Goal: Check status: Check status

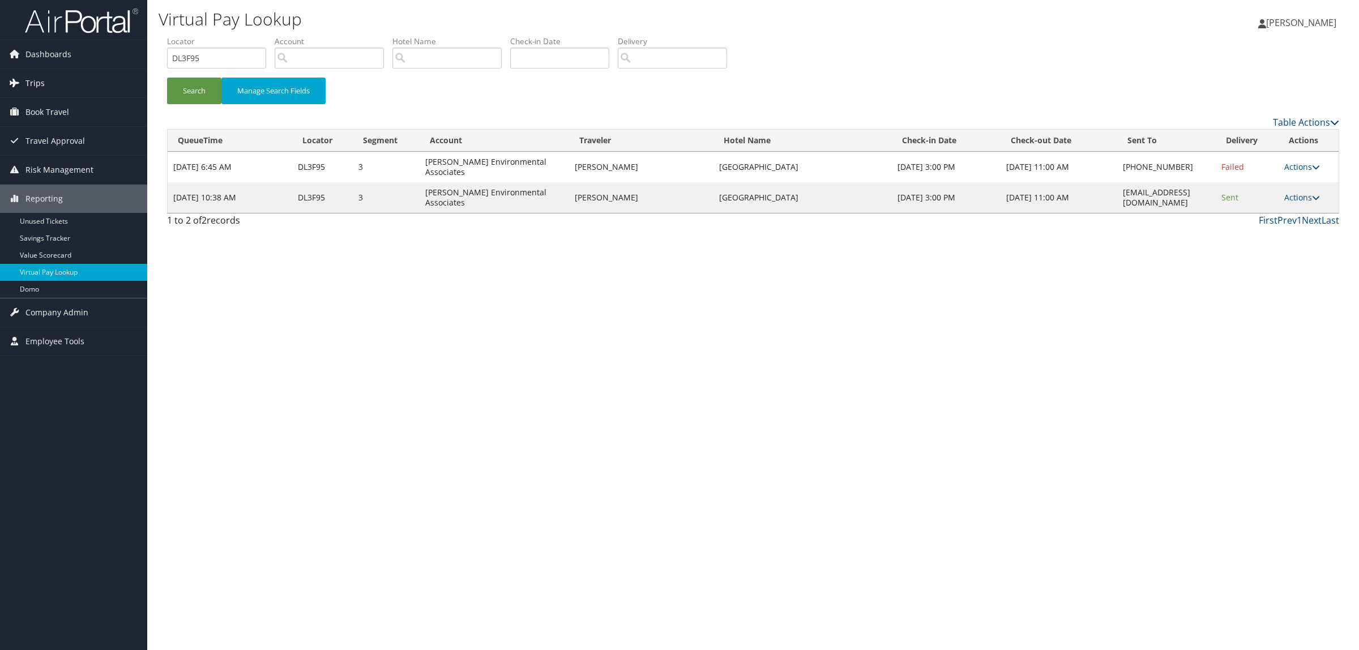
click at [32, 75] on span "Trips" at bounding box center [34, 83] width 19 height 28
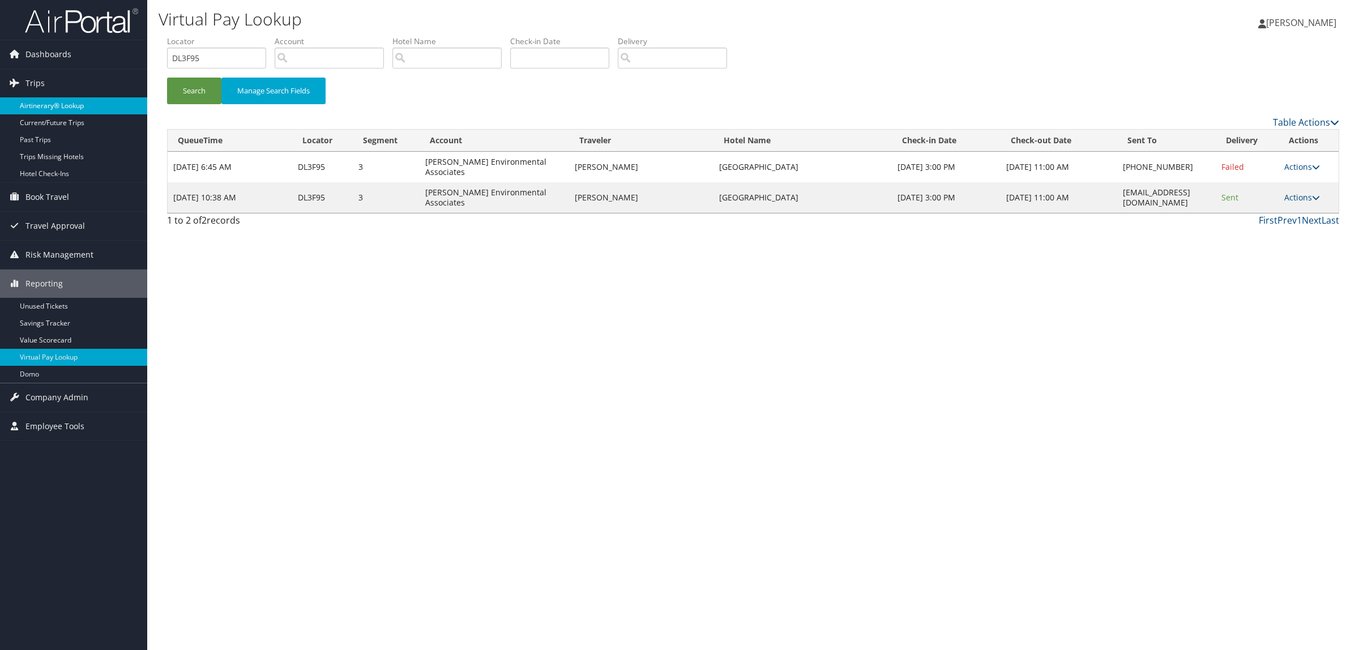
click at [57, 100] on link "Airtinerary® Lookup" at bounding box center [73, 105] width 147 height 17
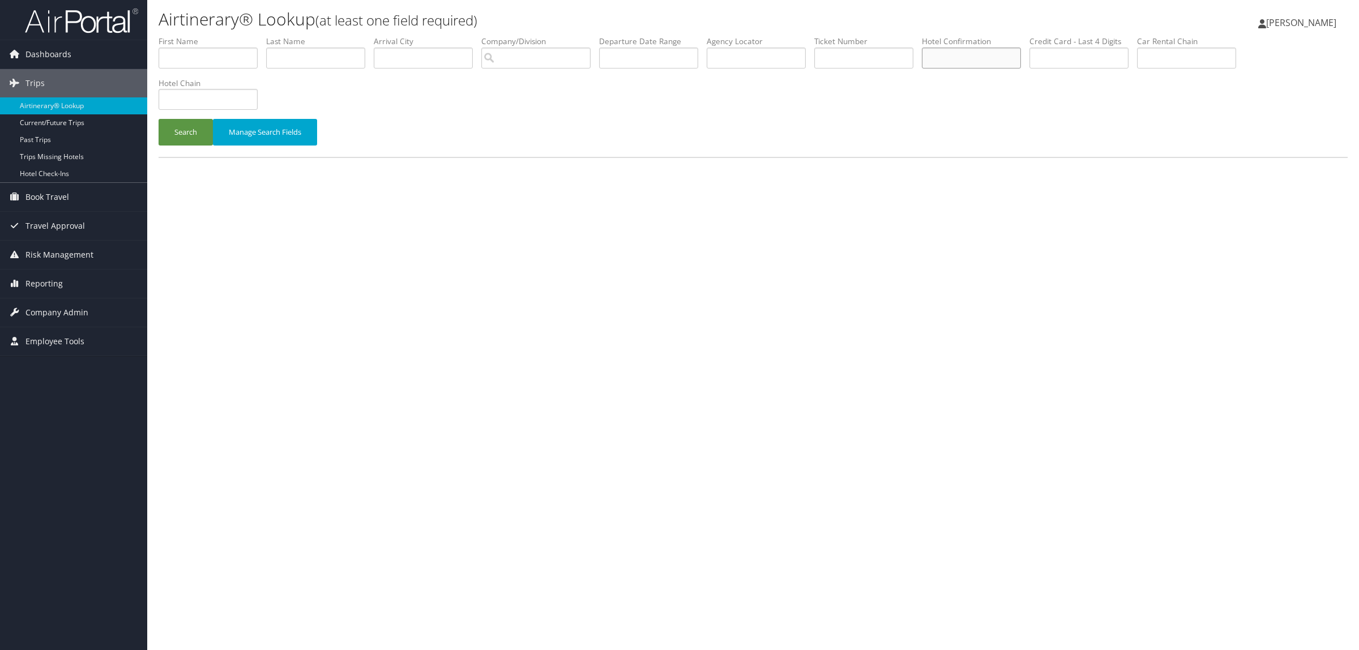
click at [1001, 57] on input "text" at bounding box center [971, 58] width 99 height 21
paste input "43981080"
type input "43981080"
click at [183, 131] on button "Search" at bounding box center [186, 132] width 54 height 27
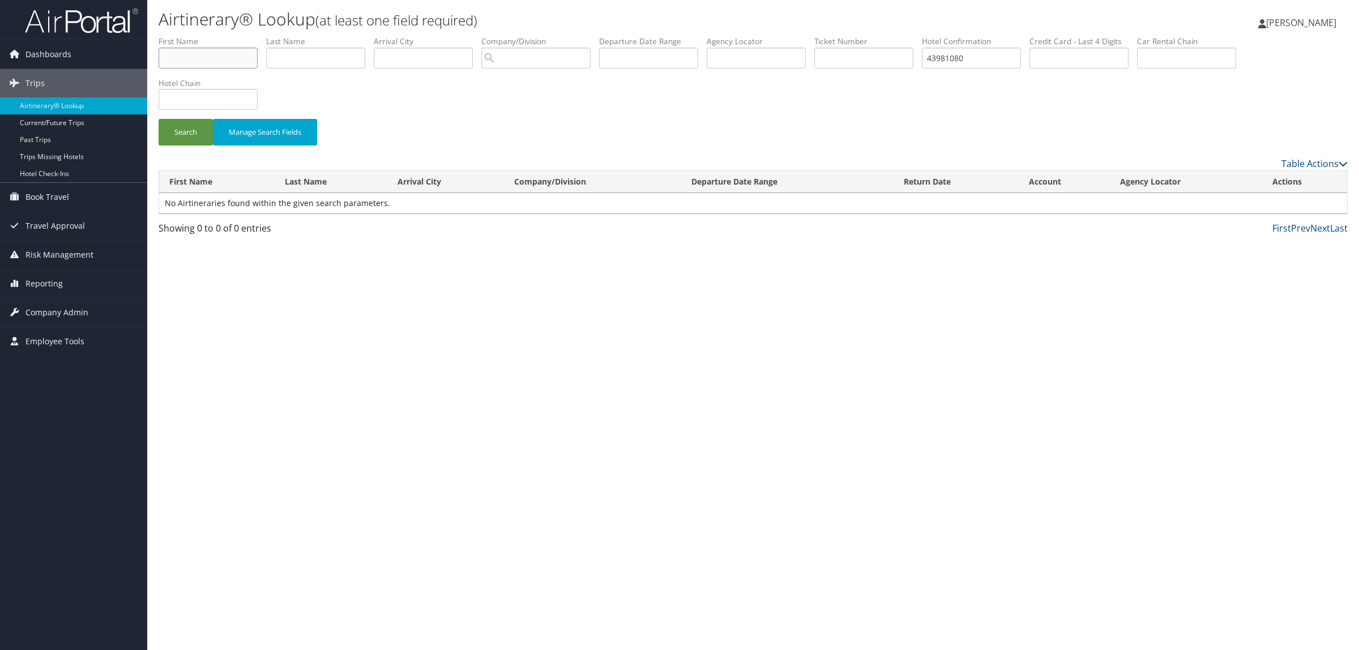
click at [208, 61] on input "text" at bounding box center [208, 58] width 99 height 21
type input "yasmin"
type input "johnson"
drag, startPoint x: 1000, startPoint y: 58, endPoint x: 652, endPoint y: -1, distance: 353.2
click at [652, 0] on html "Menu Dashboards ► AirPortal 360™ (Manager) AirPortal 360™ (Agent) My Travel Das…" at bounding box center [679, 325] width 1359 height 650
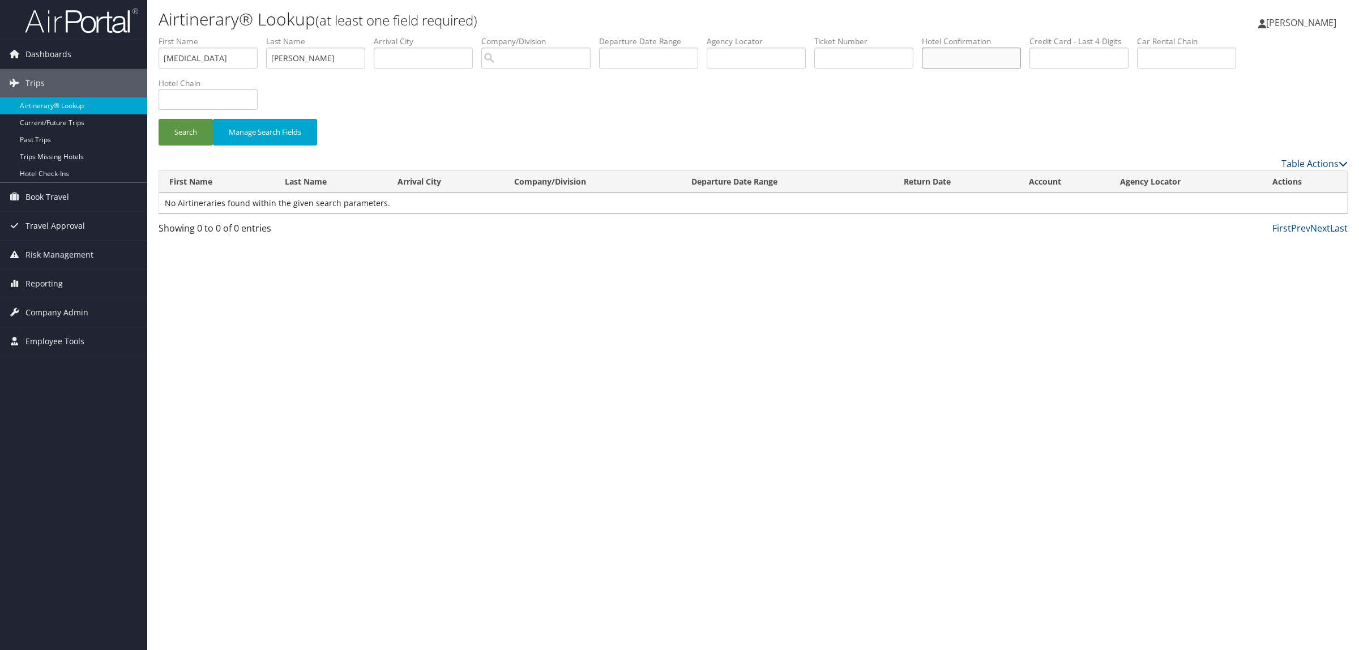
click at [159, 119] on button "Search" at bounding box center [186, 132] width 54 height 27
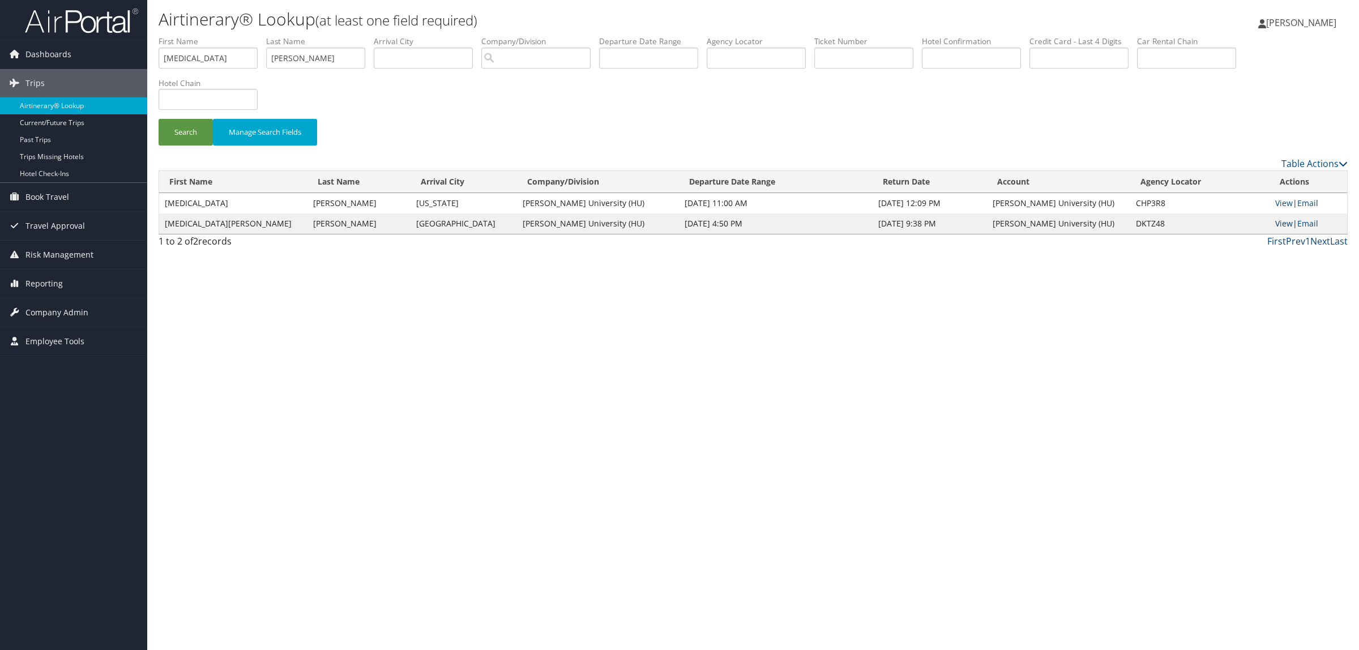
click at [1275, 223] on link "View" at bounding box center [1284, 223] width 18 height 11
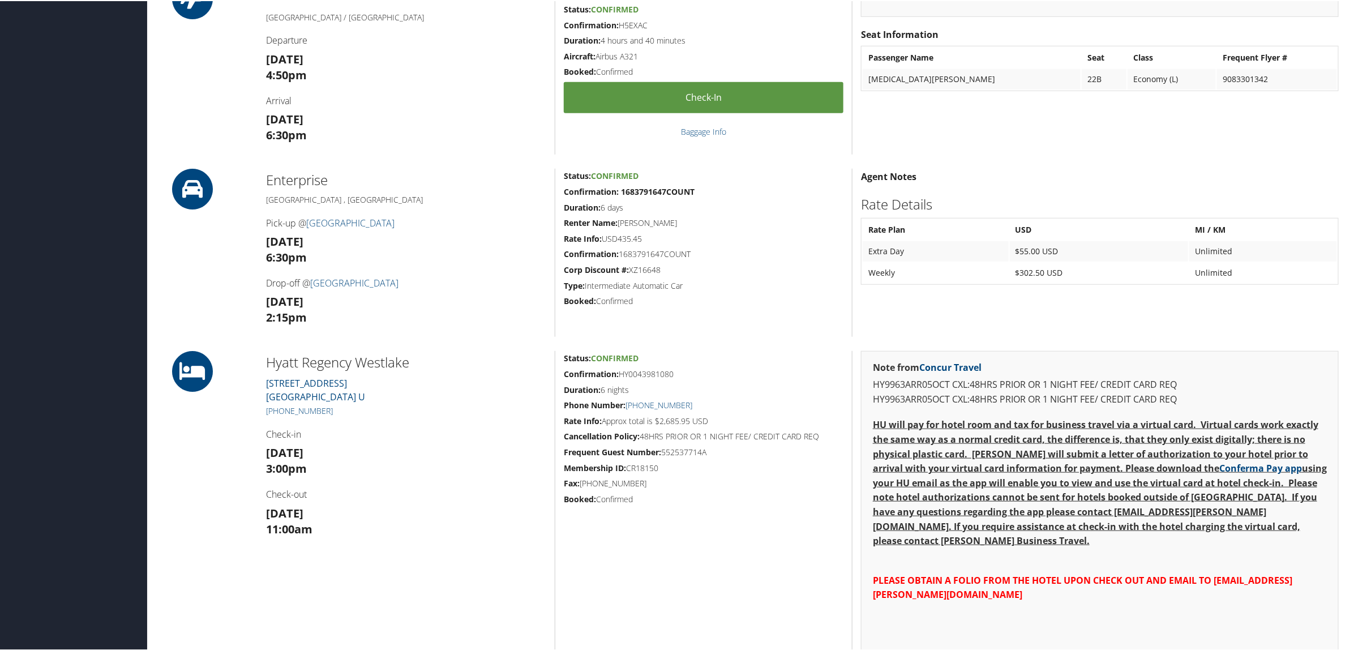
scroll to position [495, 0]
